Goal: Check status: Check status

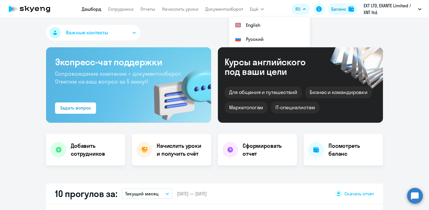
select select "30"
click at [353, 9] on img at bounding box center [352, 9] width 6 height 6
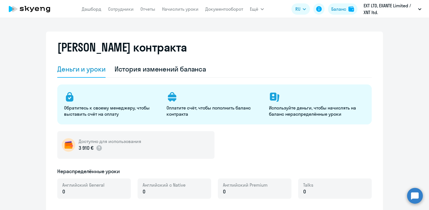
select select "english_adult_not_native_speaker"
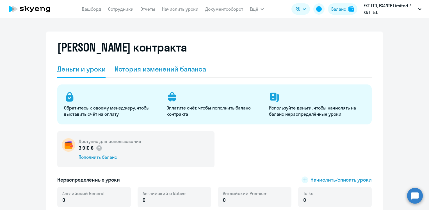
click at [179, 69] on div "История изменений баланса" at bounding box center [161, 68] width 92 height 9
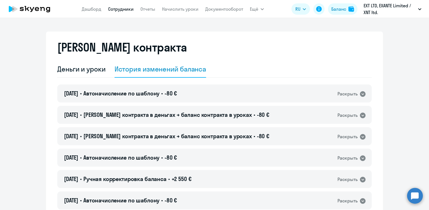
click at [124, 10] on link "Сотрудники" at bounding box center [121, 9] width 26 height 6
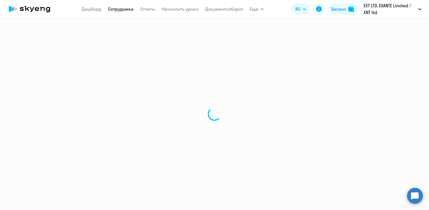
select select "30"
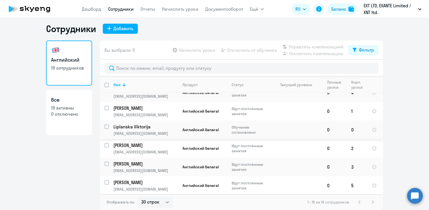
scroll to position [253, 0]
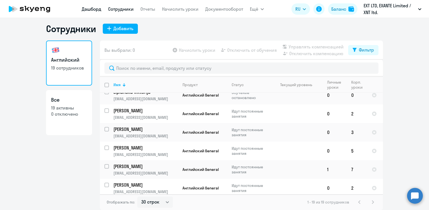
click at [92, 9] on link "Дашборд" at bounding box center [92, 9] width 20 height 6
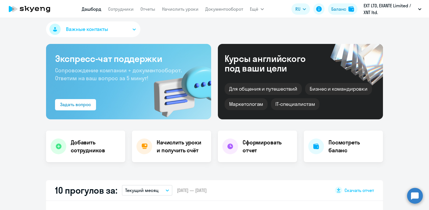
select select "30"
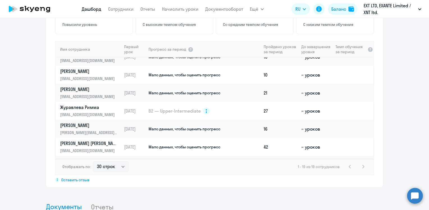
scroll to position [240, 0]
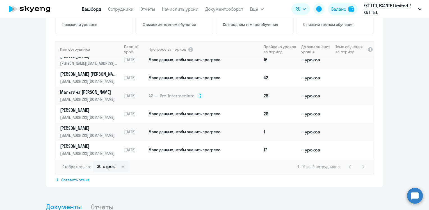
click at [104, 204] on li "Отчеты" at bounding box center [107, 206] width 32 height 17
click at [107, 206] on li "Отчеты" at bounding box center [107, 206] width 32 height 17
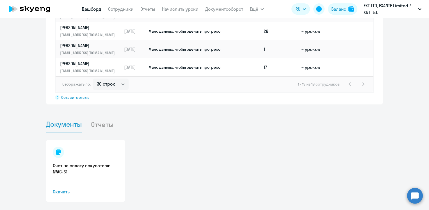
scroll to position [465, 0]
click at [101, 125] on li "Отчеты" at bounding box center [107, 123] width 32 height 17
drag, startPoint x: 85, startPoint y: 128, endPoint x: 90, endPoint y: 126, distance: 5.7
click at [90, 126] on ul "Документы Отчеты" at bounding box center [214, 123] width 337 height 17
click at [91, 126] on li "Отчеты" at bounding box center [107, 123] width 32 height 17
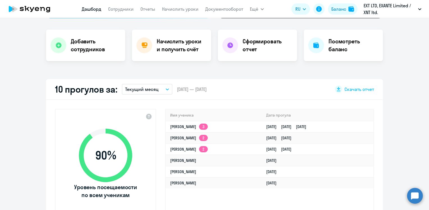
scroll to position [104, 0]
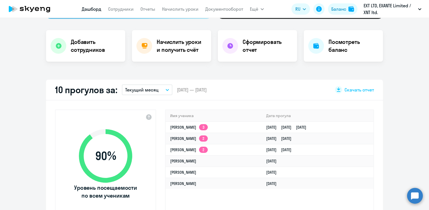
click at [149, 89] on p "Текущий месяц" at bounding box center [141, 89] width 33 height 7
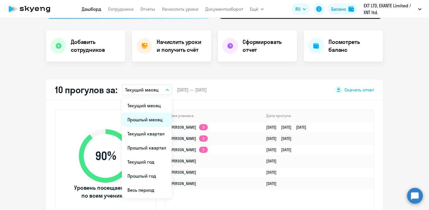
click at [149, 117] on li "Прошлый месяц" at bounding box center [147, 119] width 50 height 14
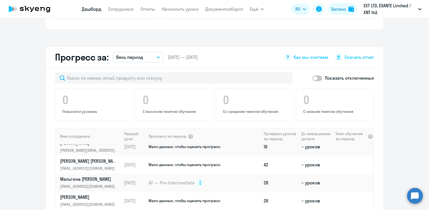
scroll to position [295, 0]
click at [152, 59] on button "Весь период" at bounding box center [138, 56] width 51 height 11
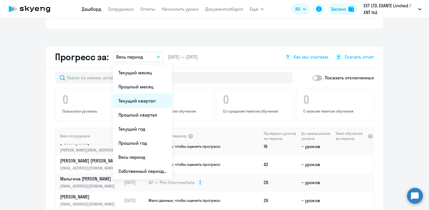
click at [142, 99] on li "Текущий квартал" at bounding box center [142, 101] width 59 height 14
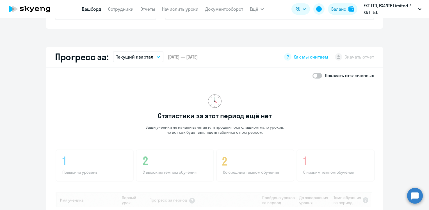
click at [145, 54] on p "Текущий квартал" at bounding box center [134, 56] width 37 height 7
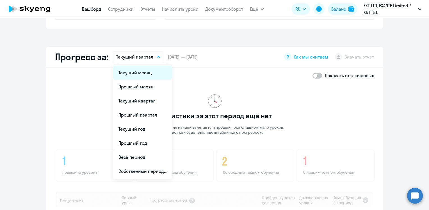
click at [140, 70] on li "Текущий месяц" at bounding box center [142, 72] width 59 height 14
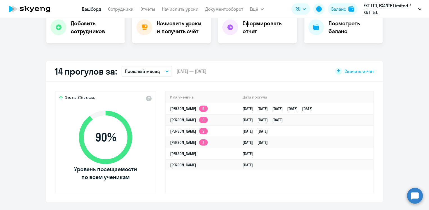
scroll to position [0, 0]
